Goal: Browse casually: Explore the website without a specific task or goal

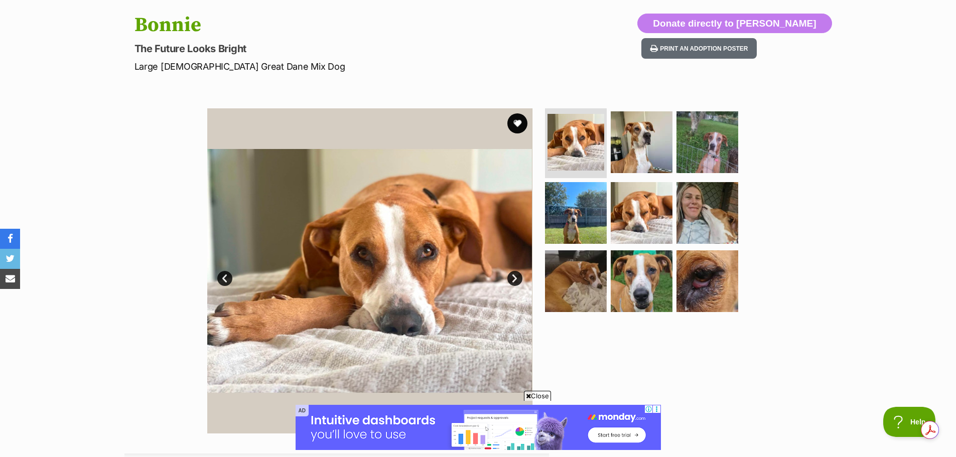
click at [516, 278] on link "Next" at bounding box center [515, 278] width 15 height 15
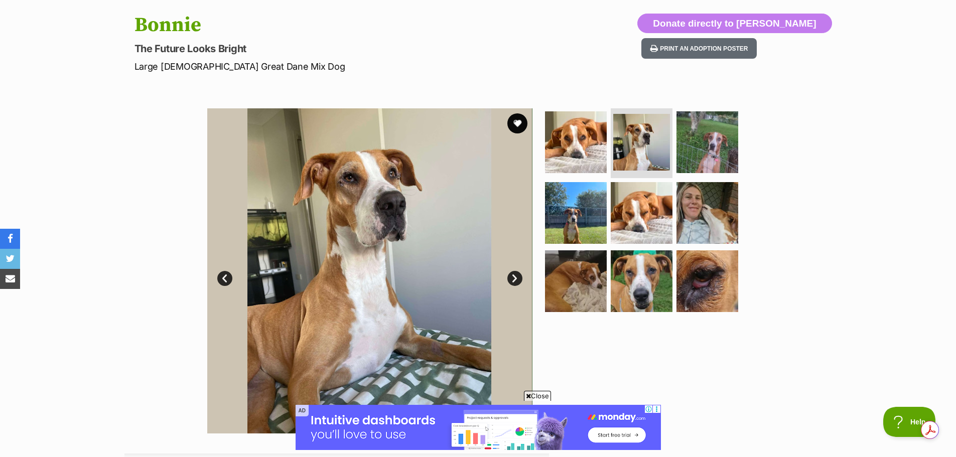
click at [516, 278] on link "Next" at bounding box center [515, 278] width 15 height 15
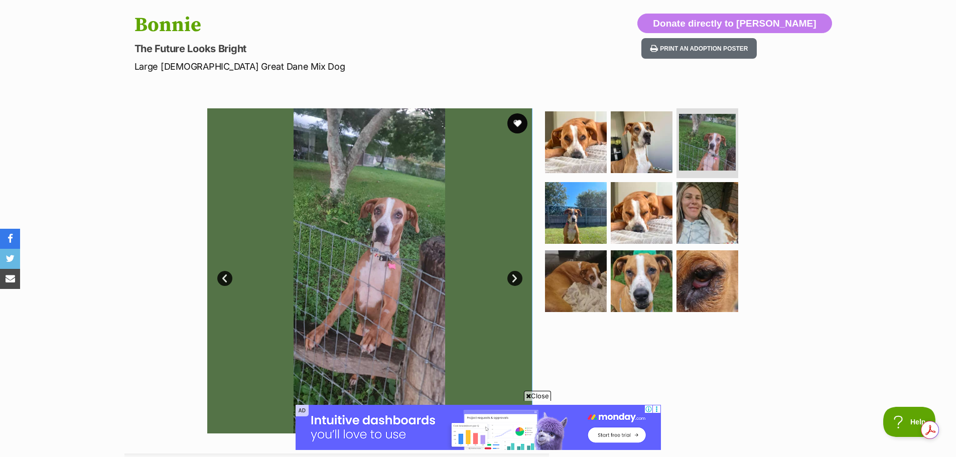
click at [516, 278] on link "Next" at bounding box center [515, 278] width 15 height 15
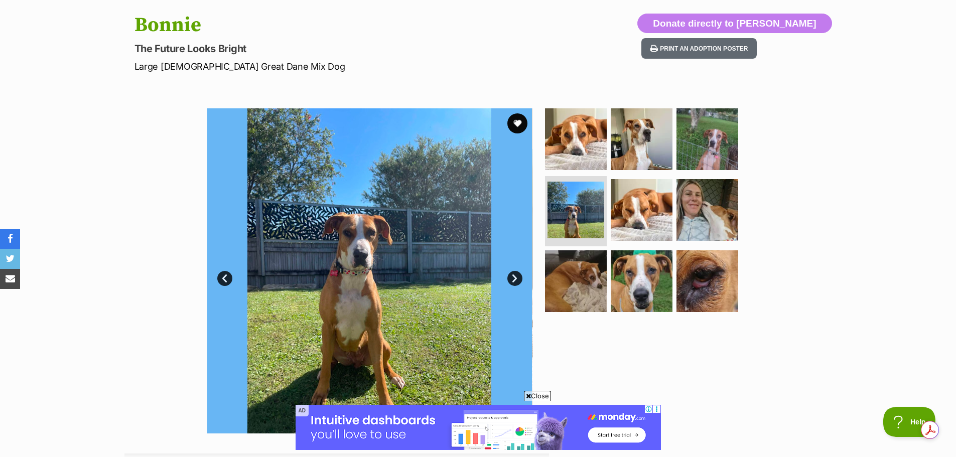
click at [516, 278] on link "Next" at bounding box center [515, 278] width 15 height 15
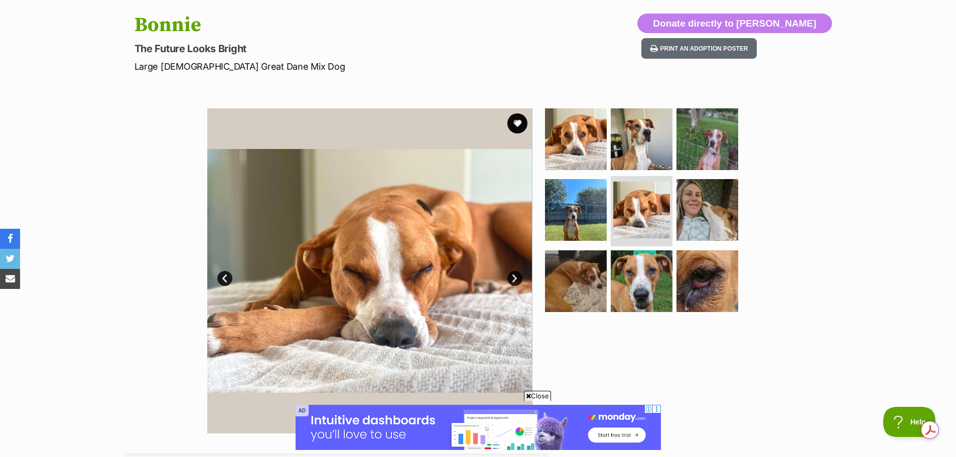
click at [516, 278] on link "Next" at bounding box center [515, 278] width 15 height 15
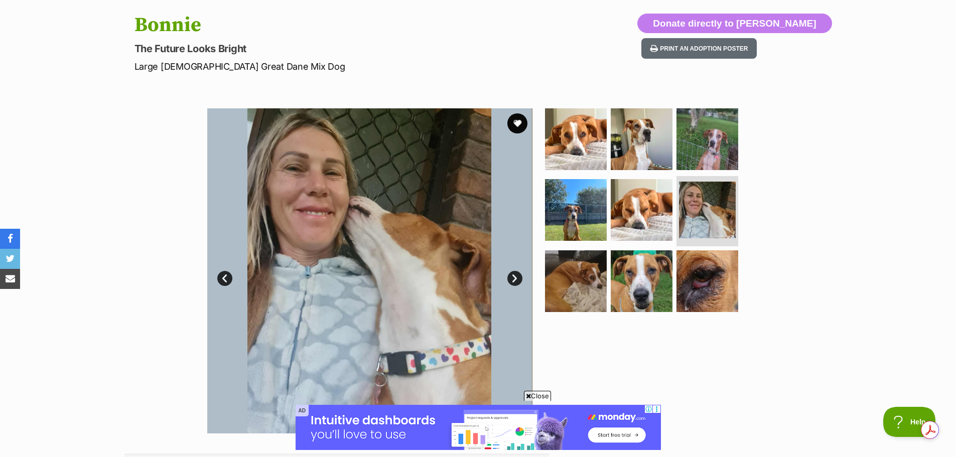
click at [516, 278] on link "Next" at bounding box center [515, 278] width 15 height 15
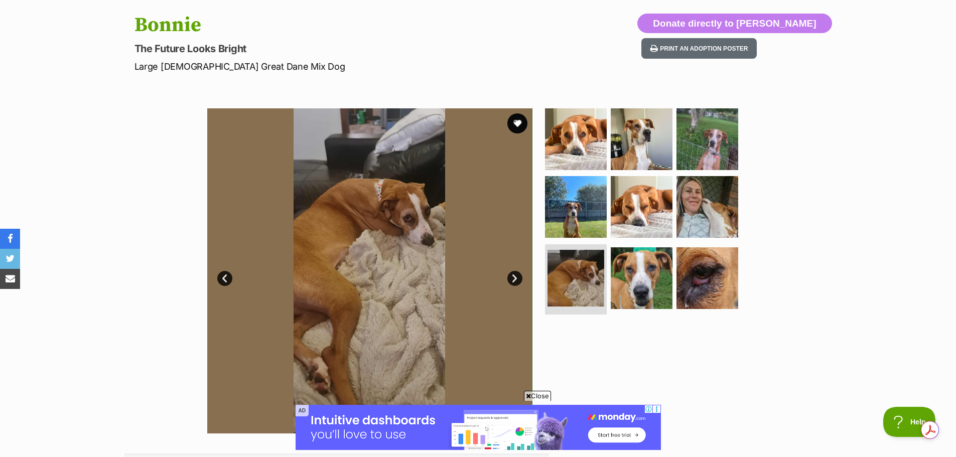
click at [516, 278] on link "Next" at bounding box center [515, 278] width 15 height 15
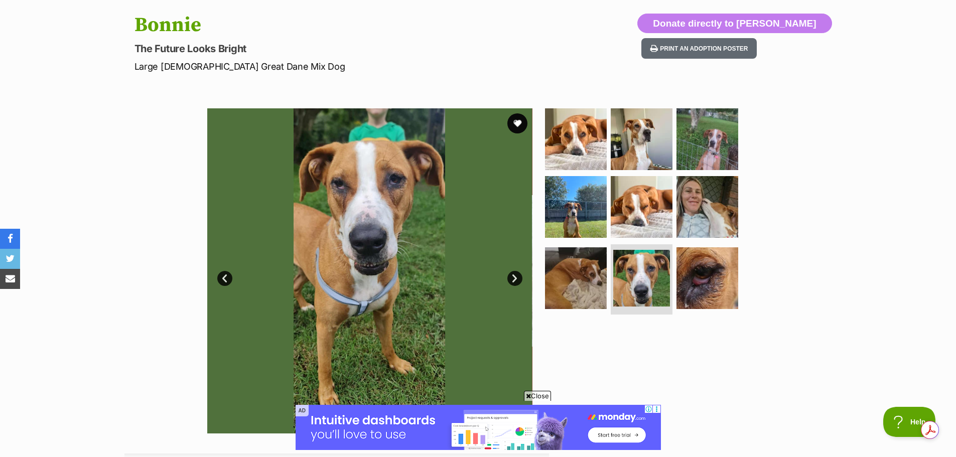
click at [141, 209] on div "Available 8 of 9 images 8 of 9 images 8 of 9 images 8 of 9 images 8 of 9 images…" at bounding box center [478, 263] width 956 height 340
click at [644, 122] on img at bounding box center [641, 138] width 65 height 65
